Goal: Use online tool/utility: Use online tool/utility

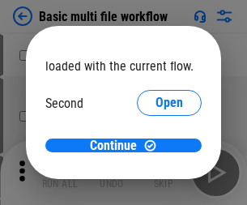
click at [156, 146] on span "Open" at bounding box center [170, 152] width 28 height 13
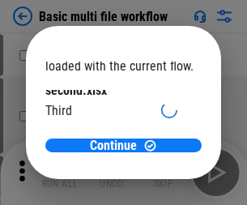
scroll to position [46, 0]
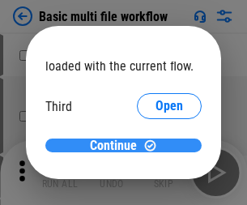
click at [118, 146] on span "Continue" at bounding box center [113, 145] width 47 height 13
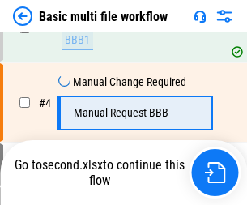
scroll to position [278, 0]
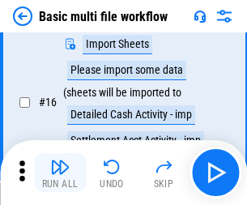
click at [60, 173] on img "button" at bounding box center [59, 166] width 19 height 19
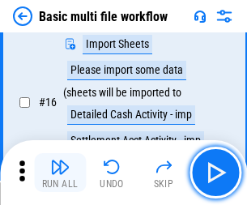
scroll to position [1079, 0]
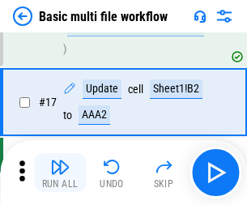
click at [60, 173] on img "button" at bounding box center [59, 166] width 19 height 19
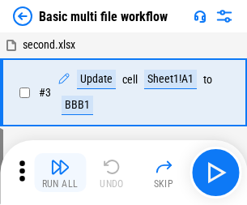
click at [60, 173] on img "button" at bounding box center [59, 166] width 19 height 19
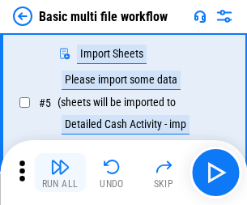
click at [60, 173] on img "button" at bounding box center [59, 166] width 19 height 19
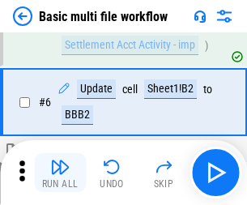
click at [60, 173] on img "button" at bounding box center [59, 166] width 19 height 19
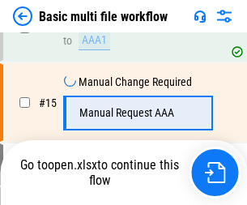
scroll to position [1079, 0]
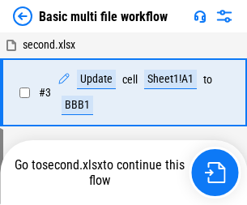
scroll to position [278, 0]
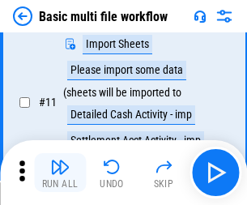
click at [60, 173] on img "button" at bounding box center [59, 166] width 19 height 19
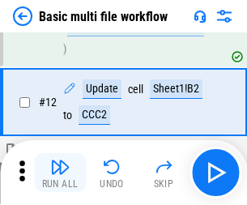
click at [60, 173] on img "button" at bounding box center [59, 166] width 19 height 19
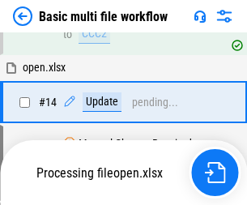
scroll to position [964, 0]
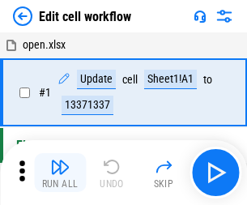
click at [60, 173] on img "button" at bounding box center [59, 166] width 19 height 19
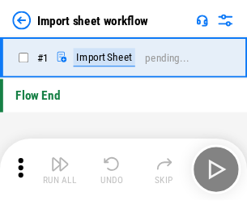
scroll to position [6, 0]
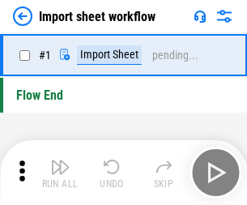
click at [60, 173] on img "button" at bounding box center [59, 166] width 19 height 19
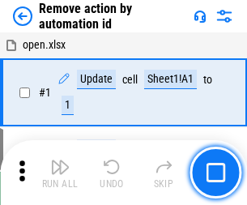
scroll to position [60, 0]
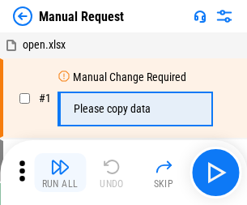
click at [60, 173] on img "button" at bounding box center [59, 166] width 19 height 19
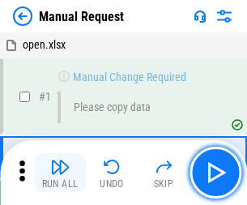
scroll to position [55, 0]
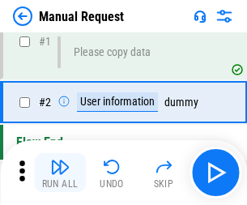
click at [60, 173] on img "button" at bounding box center [59, 166] width 19 height 19
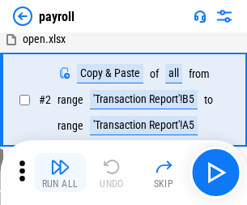
click at [60, 173] on img "button" at bounding box center [59, 166] width 19 height 19
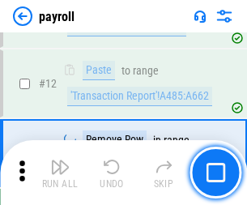
scroll to position [340, 0]
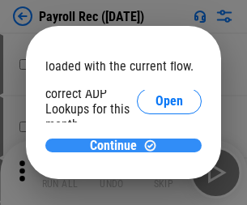
click at [118, 145] on span "Continue" at bounding box center [113, 145] width 47 height 13
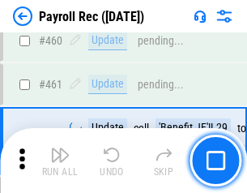
scroll to position [8638, 0]
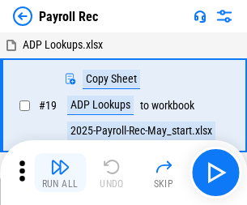
click at [60, 173] on img "button" at bounding box center [59, 166] width 19 height 19
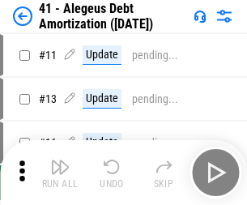
click at [60, 173] on img "button" at bounding box center [59, 166] width 19 height 19
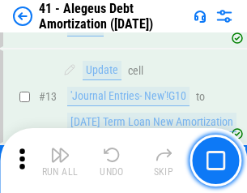
scroll to position [200, 0]
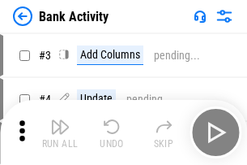
click at [60, 132] on img "button" at bounding box center [59, 126] width 19 height 19
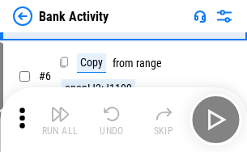
scroll to position [86, 0]
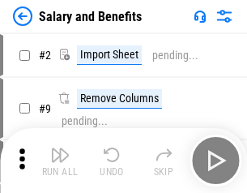
click at [60, 160] on img "button" at bounding box center [59, 154] width 19 height 19
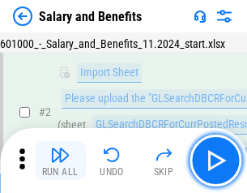
scroll to position [118, 0]
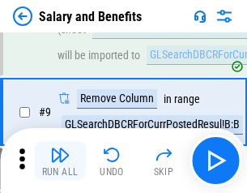
click at [60, 160] on img "button" at bounding box center [59, 154] width 19 height 19
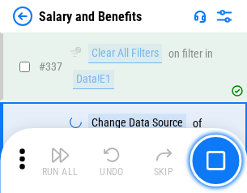
scroll to position [7589, 0]
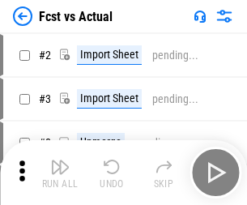
click at [60, 160] on img "button" at bounding box center [59, 166] width 19 height 19
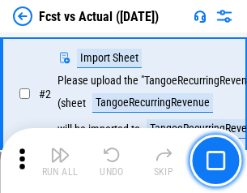
scroll to position [152, 0]
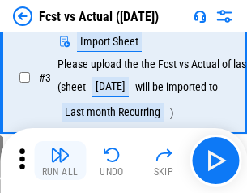
click at [60, 160] on img "button" at bounding box center [59, 154] width 19 height 19
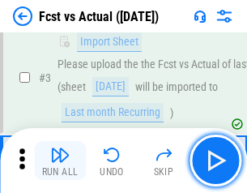
scroll to position [243, 0]
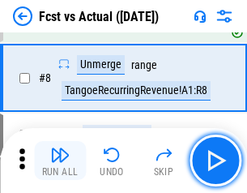
click at [60, 160] on img "button" at bounding box center [59, 154] width 19 height 19
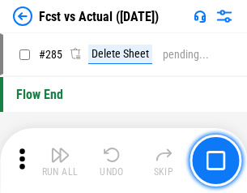
scroll to position [7671, 0]
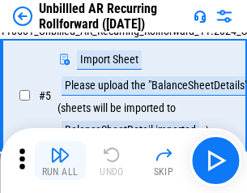
click at [60, 160] on img "button" at bounding box center [59, 154] width 19 height 19
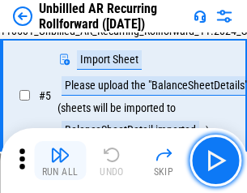
scroll to position [152, 0]
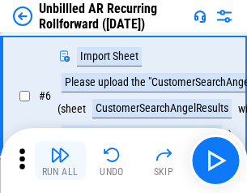
click at [60, 160] on img "button" at bounding box center [59, 154] width 19 height 19
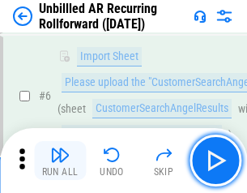
scroll to position [261, 0]
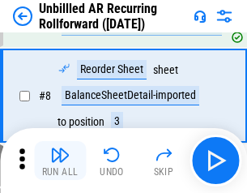
click at [60, 160] on img "button" at bounding box center [59, 154] width 19 height 19
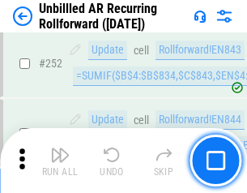
scroll to position [5505, 0]
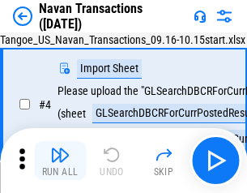
click at [60, 160] on img "button" at bounding box center [59, 154] width 19 height 19
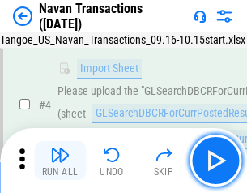
scroll to position [139, 0]
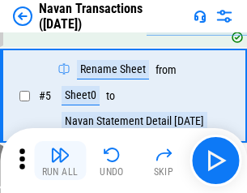
click at [60, 160] on img "button" at bounding box center [59, 154] width 19 height 19
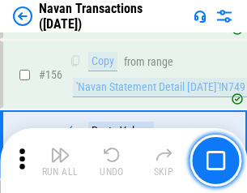
scroll to position [5255, 0]
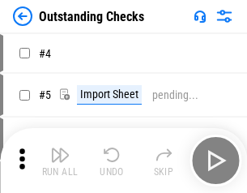
click at [60, 160] on img "button" at bounding box center [59, 154] width 19 height 19
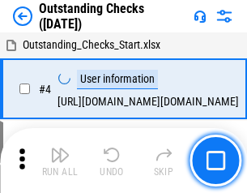
scroll to position [169, 0]
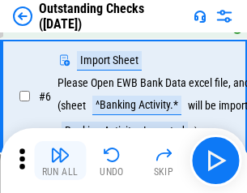
click at [60, 160] on img "button" at bounding box center [59, 154] width 19 height 19
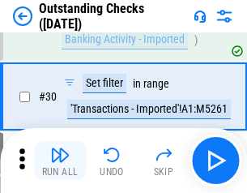
click at [60, 160] on img "button" at bounding box center [59, 154] width 19 height 19
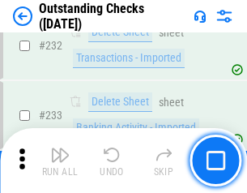
scroll to position [4922, 0]
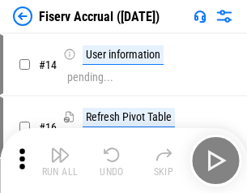
click at [60, 160] on img "button" at bounding box center [59, 154] width 19 height 19
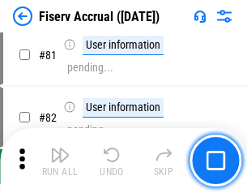
scroll to position [2130, 0]
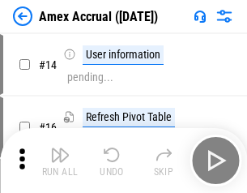
click at [60, 160] on img "button" at bounding box center [59, 154] width 19 height 19
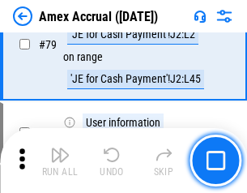
scroll to position [2104, 0]
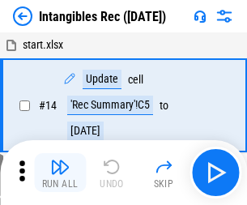
click at [60, 173] on img "button" at bounding box center [59, 166] width 19 height 19
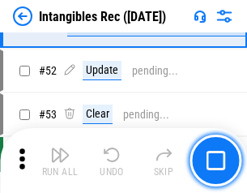
scroll to position [631, 0]
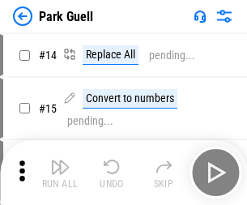
click at [60, 160] on img "button" at bounding box center [59, 166] width 19 height 19
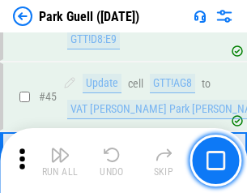
scroll to position [2027, 0]
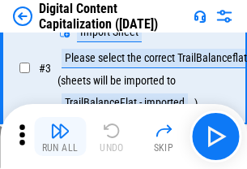
click at [60, 136] on img "button" at bounding box center [59, 130] width 19 height 19
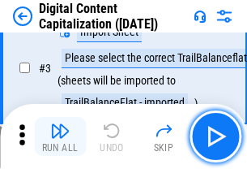
scroll to position [152, 0]
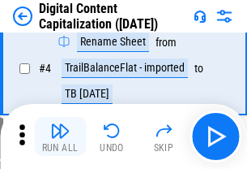
click at [60, 136] on img "button" at bounding box center [59, 130] width 19 height 19
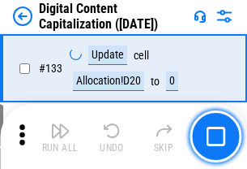
scroll to position [1719, 0]
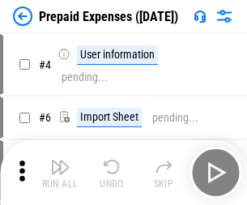
click at [60, 160] on img "button" at bounding box center [59, 166] width 19 height 19
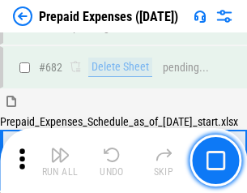
scroll to position [4457, 0]
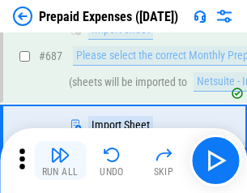
click at [60, 160] on img "button" at bounding box center [59, 154] width 19 height 19
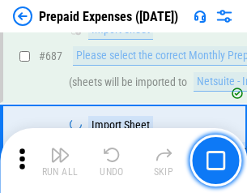
scroll to position [4539, 0]
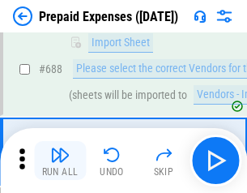
click at [60, 160] on img "button" at bounding box center [59, 154] width 19 height 19
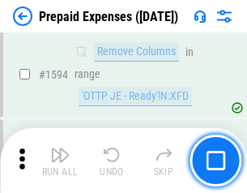
scroll to position [15781, 0]
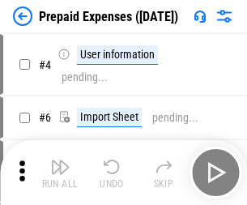
click at [60, 173] on img "button" at bounding box center [59, 166] width 19 height 19
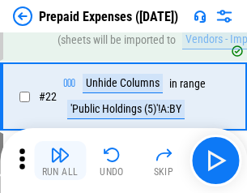
click at [60, 160] on img "button" at bounding box center [59, 154] width 19 height 19
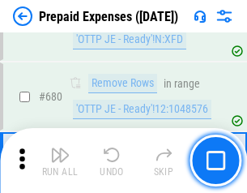
scroll to position [5644, 0]
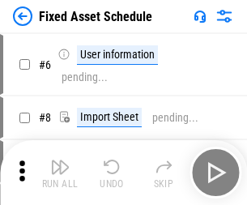
click at [60, 173] on img "button" at bounding box center [59, 166] width 19 height 19
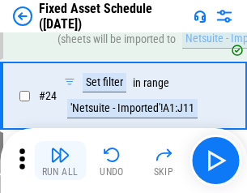
click at [60, 160] on img "button" at bounding box center [59, 154] width 19 height 19
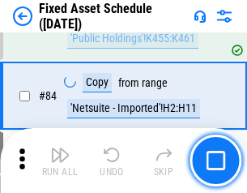
scroll to position [2227, 0]
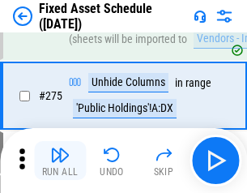
click at [60, 160] on img "button" at bounding box center [59, 154] width 19 height 19
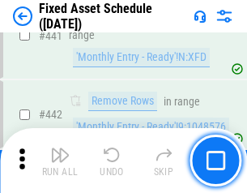
scroll to position [7245, 0]
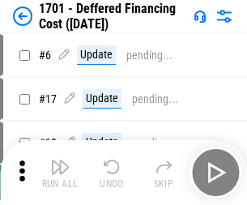
click at [60, 173] on img "button" at bounding box center [59, 166] width 19 height 19
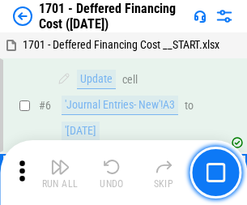
scroll to position [195, 0]
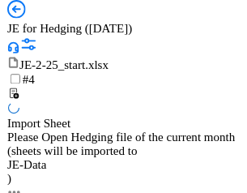
scroll to position [92, 0]
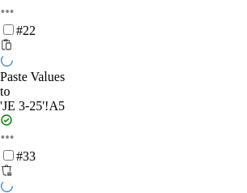
scroll to position [1050, 0]
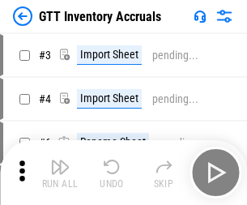
click at [60, 160] on img "button" at bounding box center [59, 166] width 19 height 19
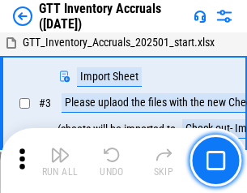
scroll to position [105, 0]
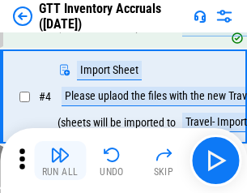
click at [60, 160] on img "button" at bounding box center [59, 154] width 19 height 19
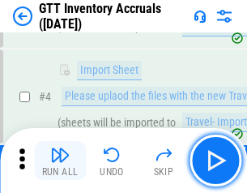
scroll to position [187, 0]
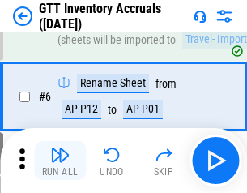
click at [60, 160] on img "button" at bounding box center [59, 154] width 19 height 19
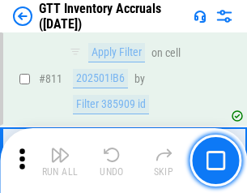
scroll to position [12302, 0]
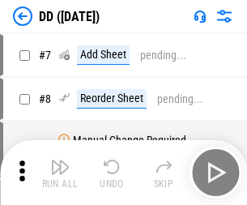
click at [60, 173] on img "button" at bounding box center [59, 166] width 19 height 19
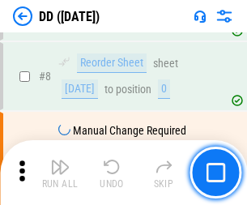
scroll to position [156, 0]
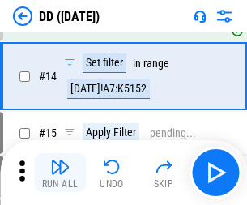
click at [60, 173] on img "button" at bounding box center [59, 166] width 19 height 19
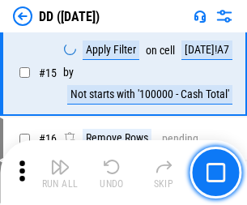
scroll to position [417, 0]
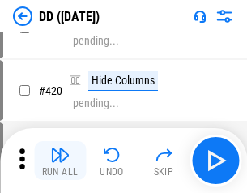
click at [60, 160] on img "button" at bounding box center [59, 154] width 19 height 19
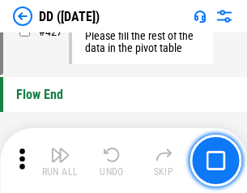
scroll to position [7757, 0]
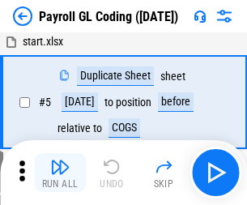
click at [60, 173] on img "button" at bounding box center [59, 166] width 19 height 19
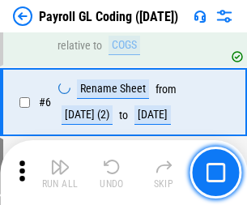
scroll to position [195, 0]
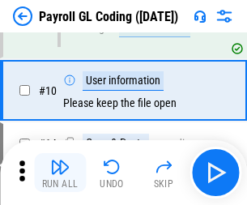
click at [60, 173] on img "button" at bounding box center [59, 166] width 19 height 19
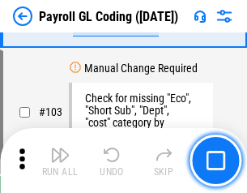
scroll to position [3803, 0]
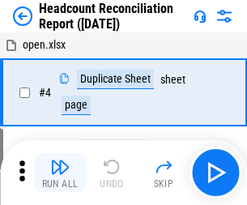
click at [60, 173] on img "button" at bounding box center [59, 166] width 19 height 19
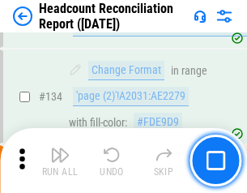
scroll to position [1948, 0]
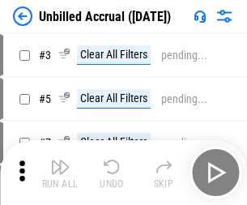
click at [60, 173] on img "button" at bounding box center [59, 166] width 19 height 19
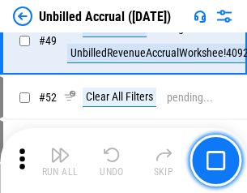
scroll to position [1470, 0]
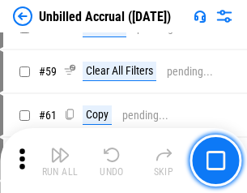
click at [60, 160] on img "button" at bounding box center [59, 154] width 19 height 19
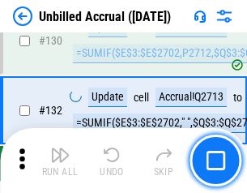
scroll to position [4828, 0]
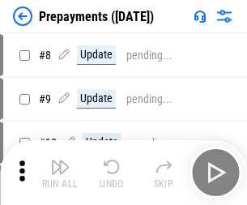
click at [60, 173] on img "button" at bounding box center [59, 166] width 19 height 19
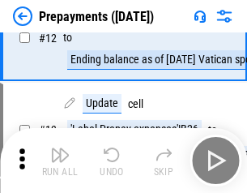
scroll to position [101, 0]
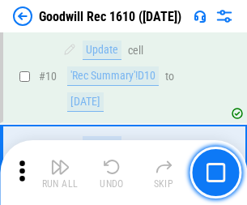
scroll to position [277, 0]
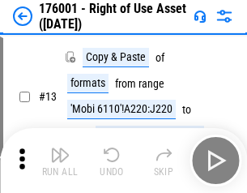
scroll to position [105, 0]
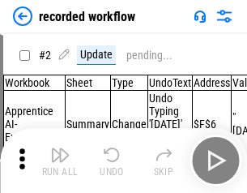
click at [60, 160] on img "button" at bounding box center [59, 154] width 19 height 19
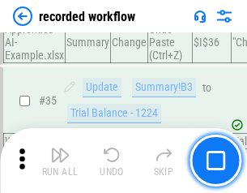
scroll to position [5066, 0]
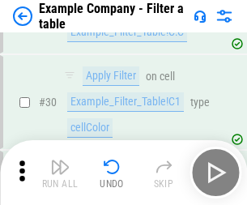
scroll to position [1483, 0]
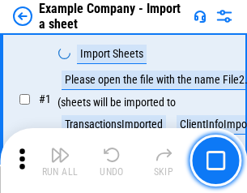
scroll to position [136, 0]
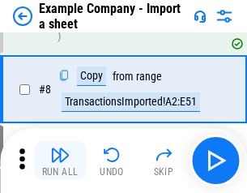
click at [60, 160] on img "button" at bounding box center [59, 154] width 19 height 19
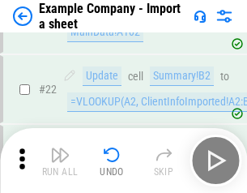
scroll to position [358, 0]
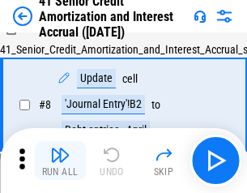
click at [60, 160] on img "button" at bounding box center [59, 154] width 19 height 19
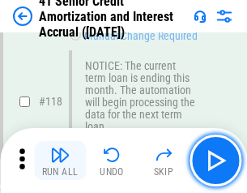
scroll to position [1529, 0]
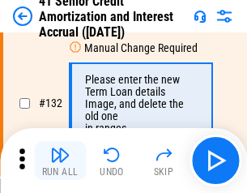
click at [60, 160] on img "button" at bounding box center [59, 154] width 19 height 19
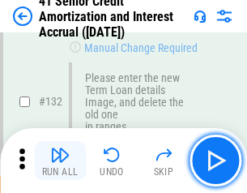
scroll to position [1694, 0]
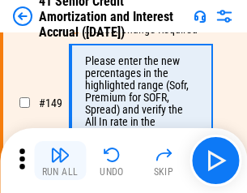
click at [60, 160] on img "button" at bounding box center [59, 154] width 19 height 19
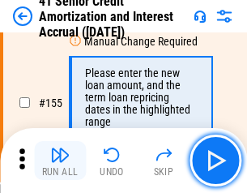
click at [60, 160] on img "button" at bounding box center [59, 154] width 19 height 19
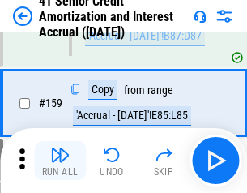
click at [60, 160] on img "button" at bounding box center [59, 154] width 19 height 19
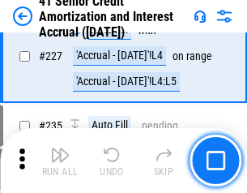
scroll to position [3630, 0]
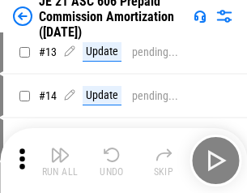
click at [60, 160] on img "button" at bounding box center [59, 154] width 19 height 19
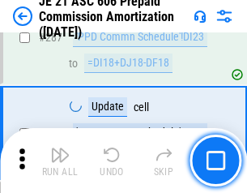
scroll to position [2982, 0]
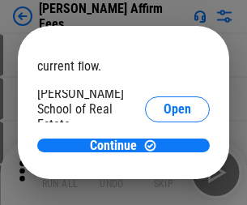
click at [164, 188] on span "Open" at bounding box center [178, 194] width 28 height 13
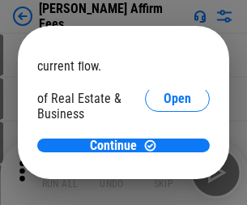
click at [164, 169] on span "Open" at bounding box center [178, 175] width 28 height 13
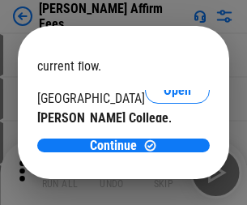
click at [164, 152] on span "Open" at bounding box center [178, 158] width 28 height 13
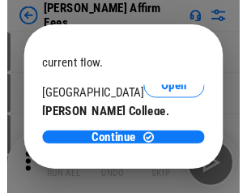
scroll to position [254, 0]
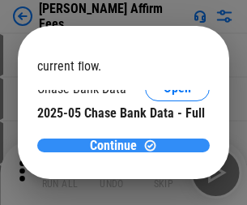
click at [118, 145] on span "Continue" at bounding box center [113, 145] width 47 height 13
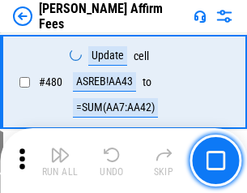
scroll to position [4407, 0]
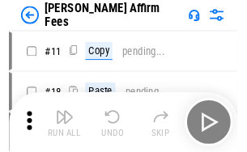
scroll to position [16, 0]
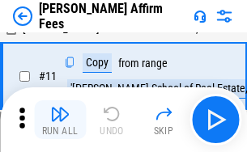
click at [60, 120] on img "button" at bounding box center [59, 114] width 19 height 19
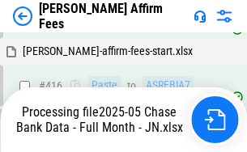
scroll to position [4275, 0]
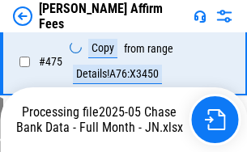
scroll to position [4427, 0]
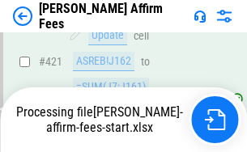
scroll to position [4427, 0]
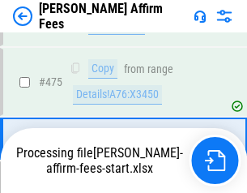
scroll to position [4230, 0]
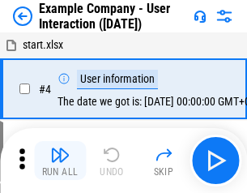
click at [60, 160] on img "button" at bounding box center [59, 154] width 19 height 19
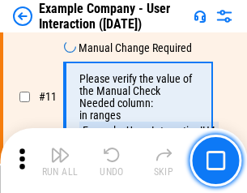
scroll to position [351, 0]
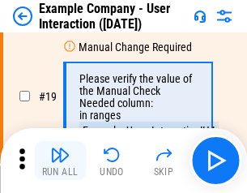
click at [60, 160] on img "button" at bounding box center [59, 154] width 19 height 19
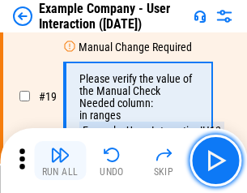
click at [60, 160] on img "button" at bounding box center [59, 154] width 19 height 19
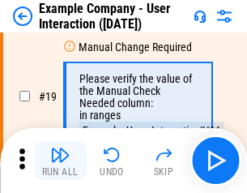
click at [60, 160] on img "button" at bounding box center [59, 154] width 19 height 19
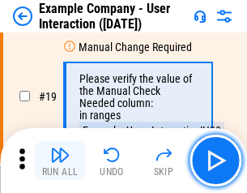
scroll to position [447, 0]
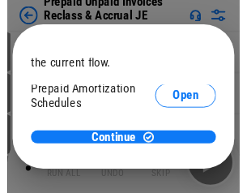
scroll to position [96, 0]
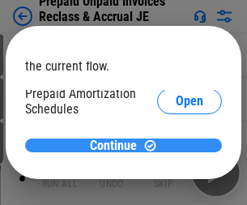
click at [118, 145] on span "Continue" at bounding box center [113, 145] width 47 height 13
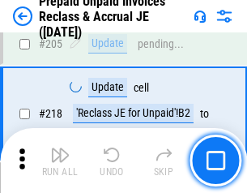
scroll to position [2101, 0]
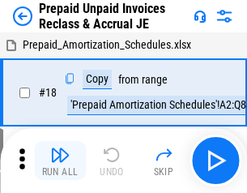
click at [60, 160] on img "button" at bounding box center [59, 154] width 19 height 19
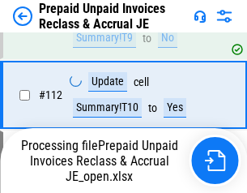
scroll to position [2101, 0]
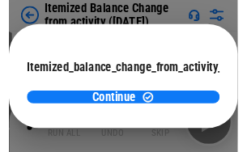
scroll to position [118, 0]
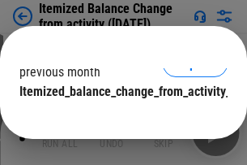
click at [118, 118] on span "Continue" at bounding box center [113, 124] width 47 height 13
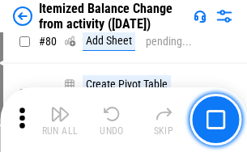
scroll to position [1584, 0]
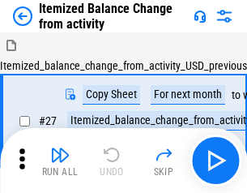
scroll to position [25, 0]
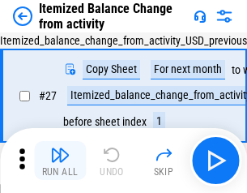
click at [60, 160] on img "button" at bounding box center [59, 154] width 19 height 19
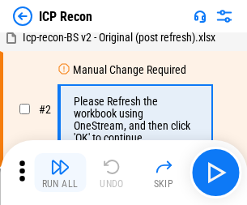
click at [60, 173] on img "button" at bounding box center [59, 166] width 19 height 19
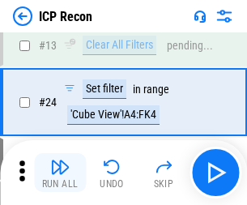
click at [60, 173] on img "button" at bounding box center [59, 166] width 19 height 19
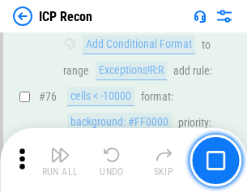
scroll to position [1456, 0]
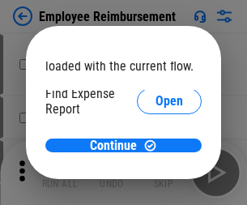
click at [156, 188] on span "Open" at bounding box center [170, 194] width 28 height 13
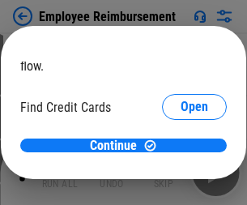
scroll to position [95, 0]
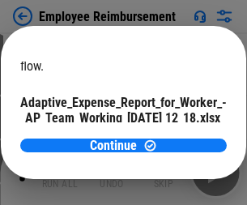
click at [181, 136] on span "Open" at bounding box center [195, 142] width 28 height 13
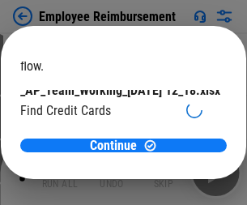
scroll to position [169, 0]
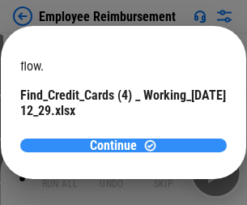
click at [118, 145] on span "Continue" at bounding box center [113, 145] width 47 height 13
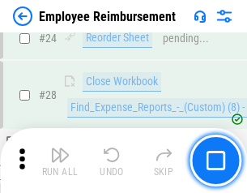
scroll to position [758, 0]
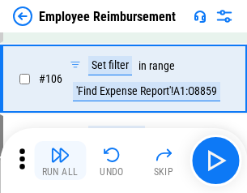
click at [60, 160] on img "button" at bounding box center [59, 154] width 19 height 19
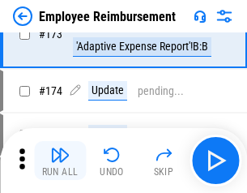
click at [60, 160] on img "button" at bounding box center [59, 154] width 19 height 19
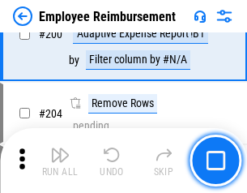
scroll to position [4101, 0]
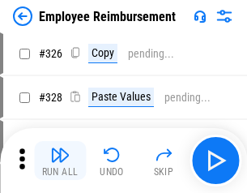
click at [60, 160] on img "button" at bounding box center [59, 154] width 19 height 19
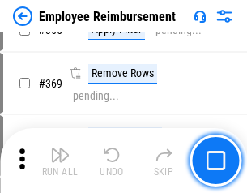
click at [60, 160] on img "button" at bounding box center [59, 154] width 19 height 19
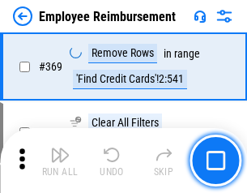
scroll to position [8356, 0]
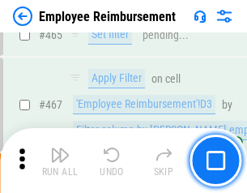
click at [60, 160] on img "button" at bounding box center [59, 154] width 19 height 19
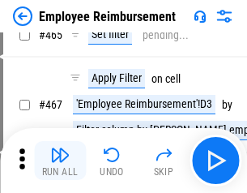
click at [60, 160] on img "button" at bounding box center [59, 154] width 19 height 19
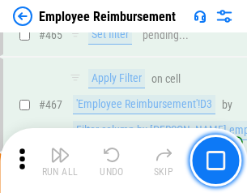
click at [60, 160] on img "button" at bounding box center [59, 154] width 19 height 19
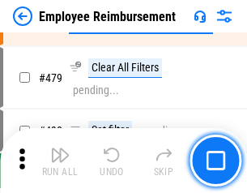
scroll to position [10010, 0]
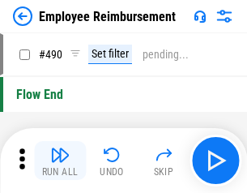
click at [60, 160] on img "button" at bounding box center [59, 154] width 19 height 19
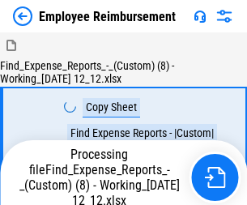
scroll to position [55, 0]
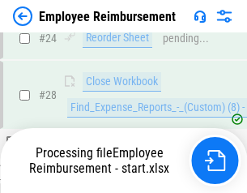
scroll to position [758, 0]
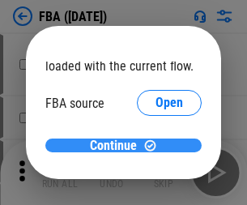
click at [118, 146] on span "Continue" at bounding box center [113, 145] width 47 height 13
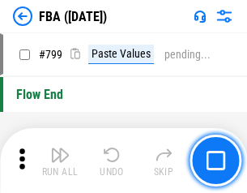
scroll to position [14440, 0]
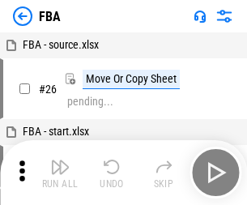
scroll to position [16, 0]
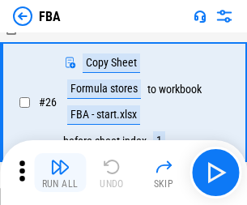
click at [60, 173] on img "button" at bounding box center [59, 166] width 19 height 19
